Goal: Information Seeking & Learning: Learn about a topic

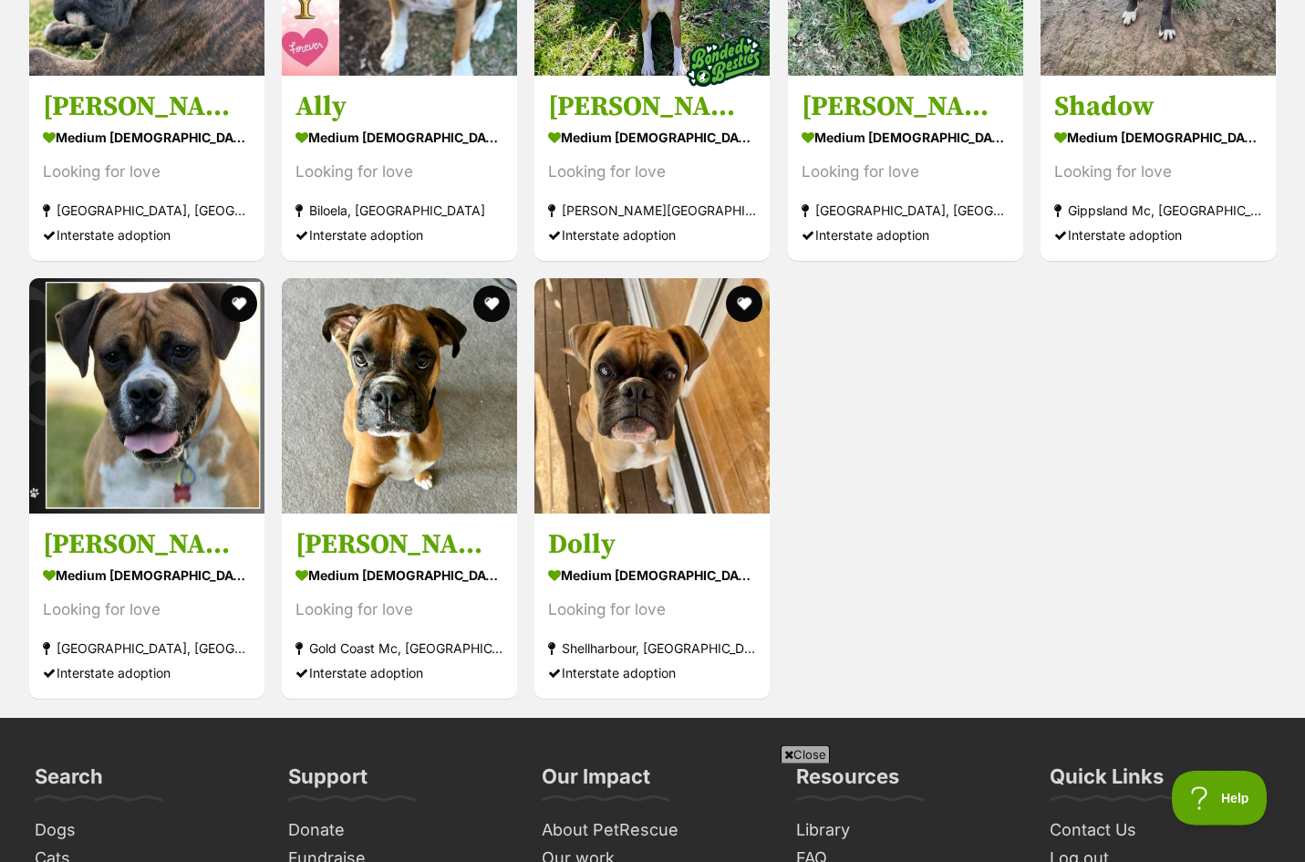
scroll to position [1966, 0]
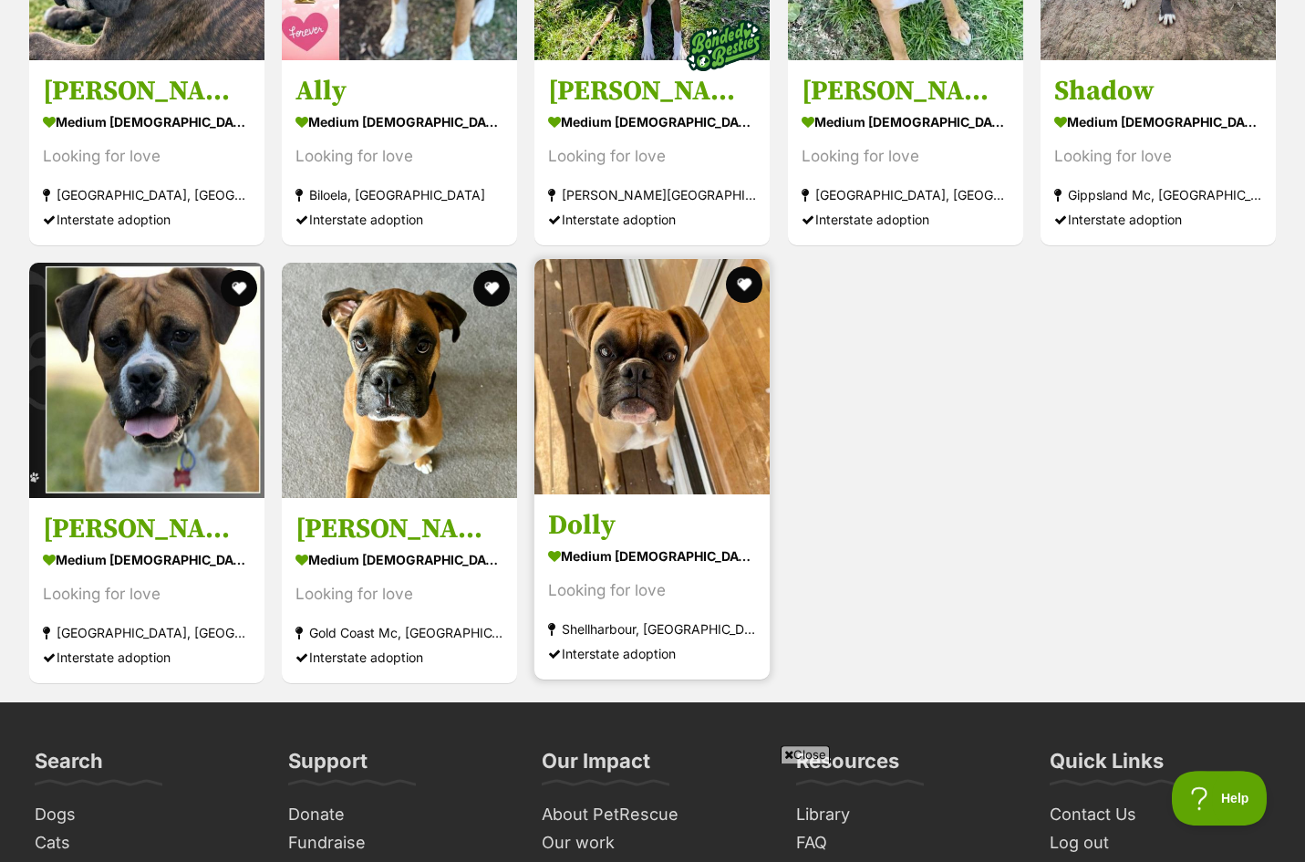
click at [617, 507] on h3 "Dolly" at bounding box center [652, 524] width 208 height 35
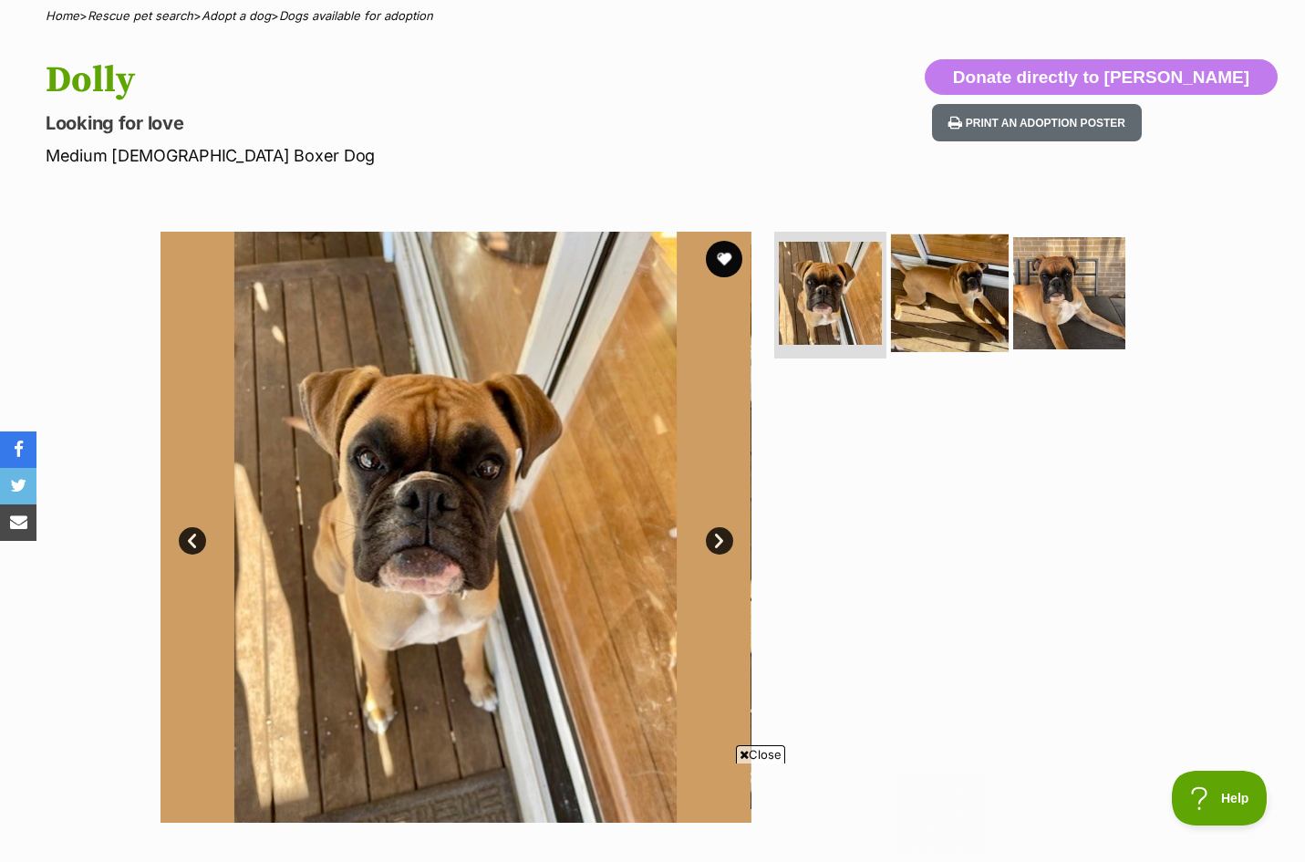
click at [912, 332] on img at bounding box center [950, 292] width 118 height 118
